Goal: Check status: Check status

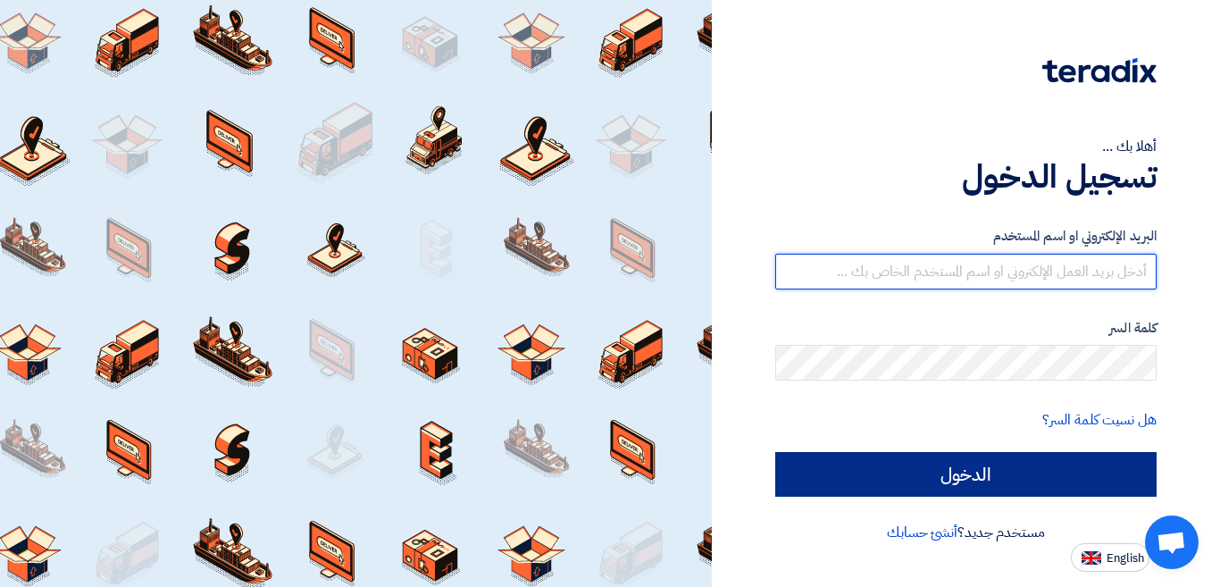
type input "[EMAIL_ADDRESS][DOMAIN_NAME]"
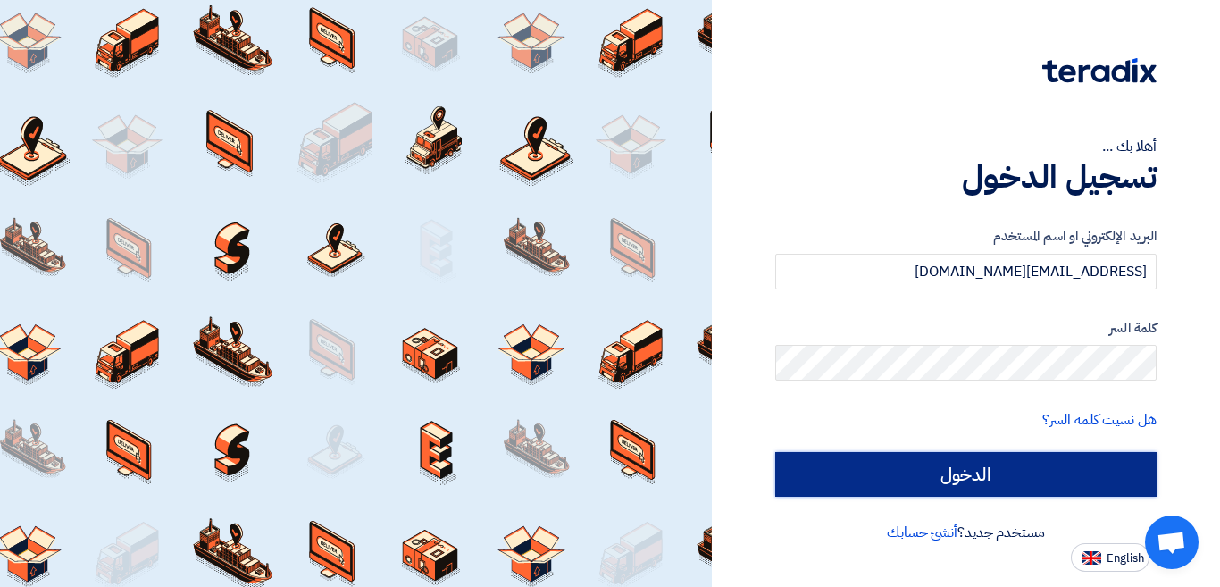
click at [896, 488] on input "الدخول" at bounding box center [965, 474] width 381 height 45
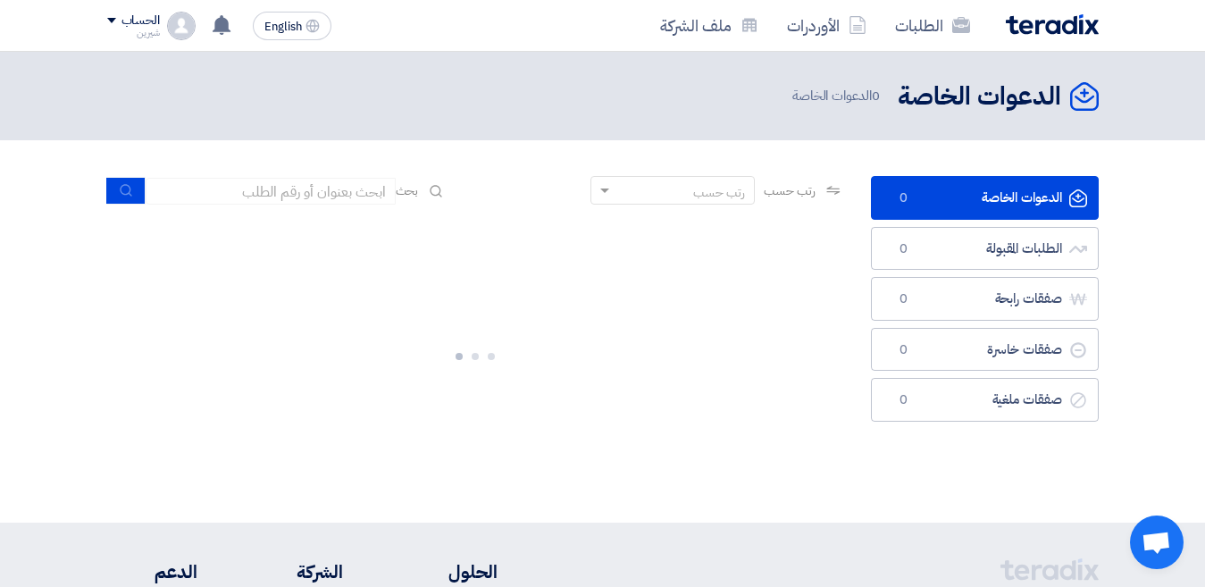
click at [879, 482] on div "الدعوات الخاصة الدعوات الخاصة 0 الطلبات المقبولة الطلبات المقبولة 0 صفقات رابحة…" at bounding box center [984, 331] width 255 height 311
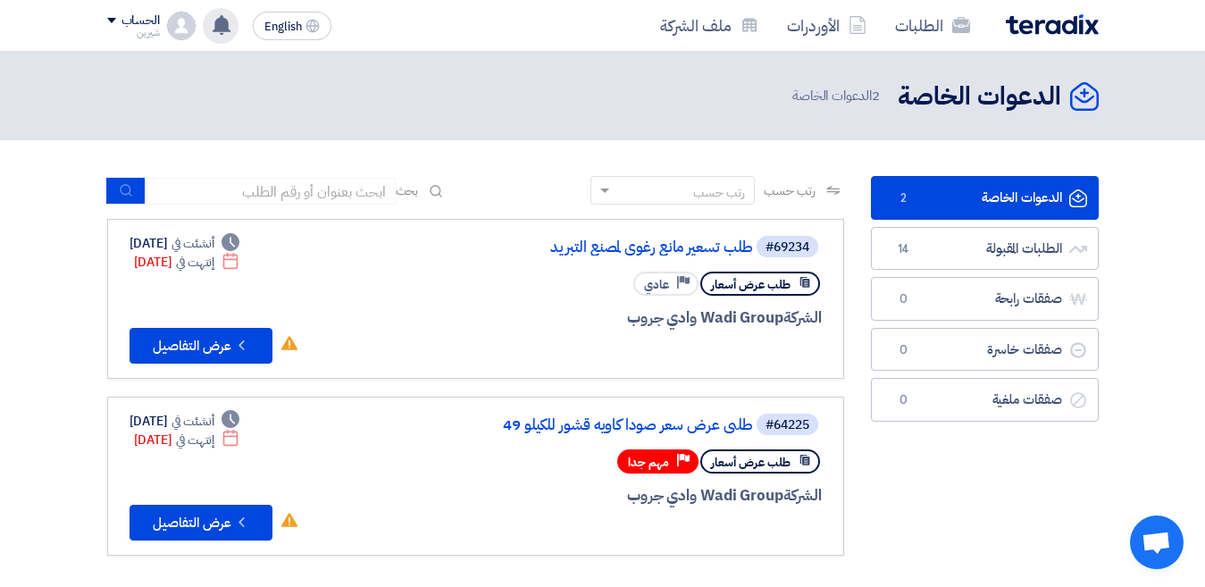
click at [232, 37] on div "تم مشاهدة العرض المقدم للطلب "Food additives" من قبل العميل [DATE] عرض سعرك لطل…" at bounding box center [221, 26] width 36 height 36
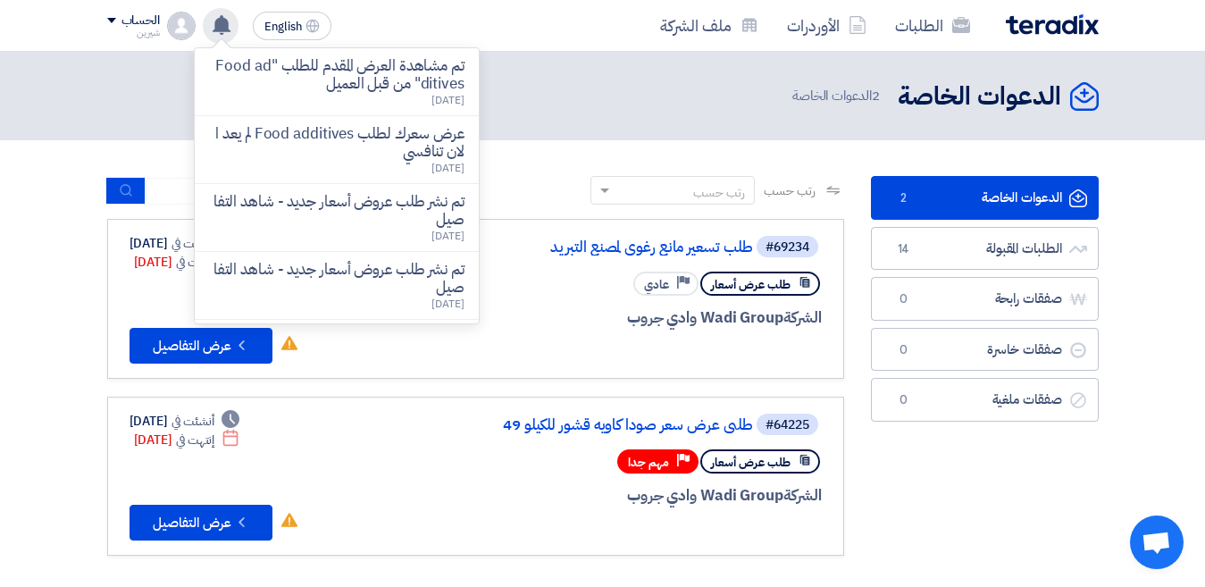
click at [222, 36] on div "تم مشاهدة العرض المقدم للطلب "Food additives" من قبل العميل [DATE] عرض سعرك لطل…" at bounding box center [221, 26] width 36 height 36
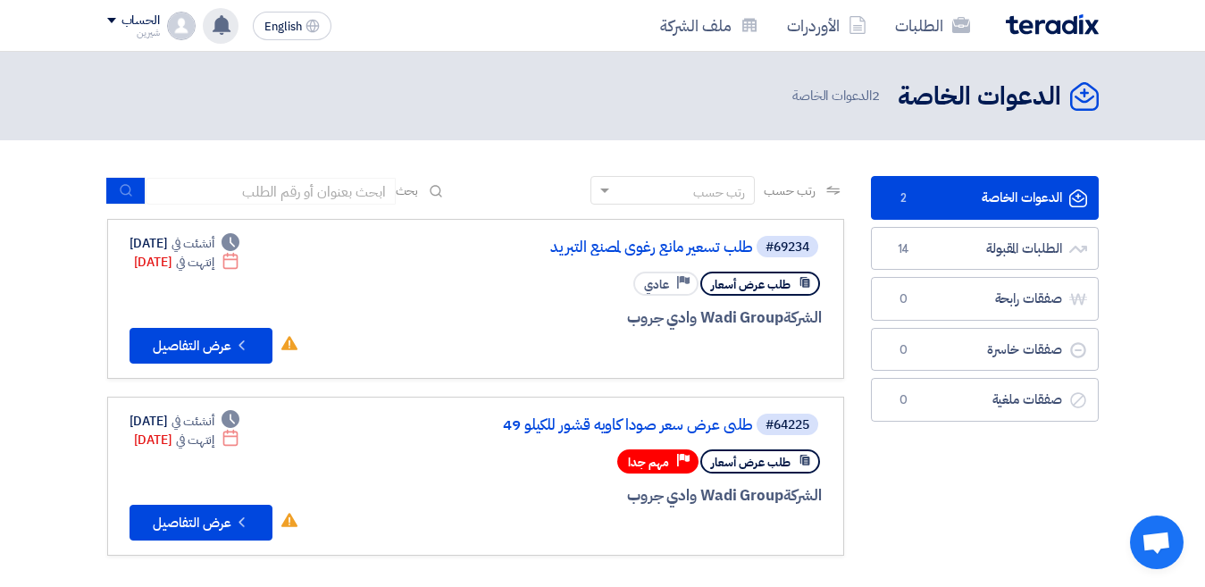
click at [222, 36] on div "تم مشاهدة العرض المقدم للطلب "Food additives" من قبل العميل [DATE] عرض سعرك لطل…" at bounding box center [221, 26] width 36 height 36
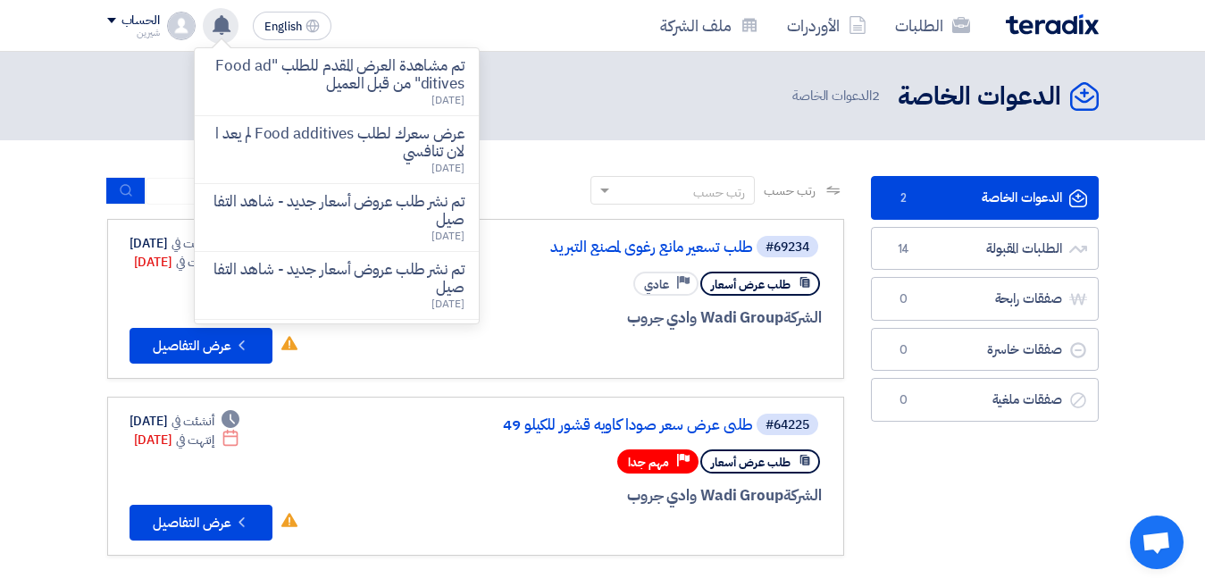
click at [222, 30] on use at bounding box center [222, 25] width 18 height 20
